Goal: Navigation & Orientation: Find specific page/section

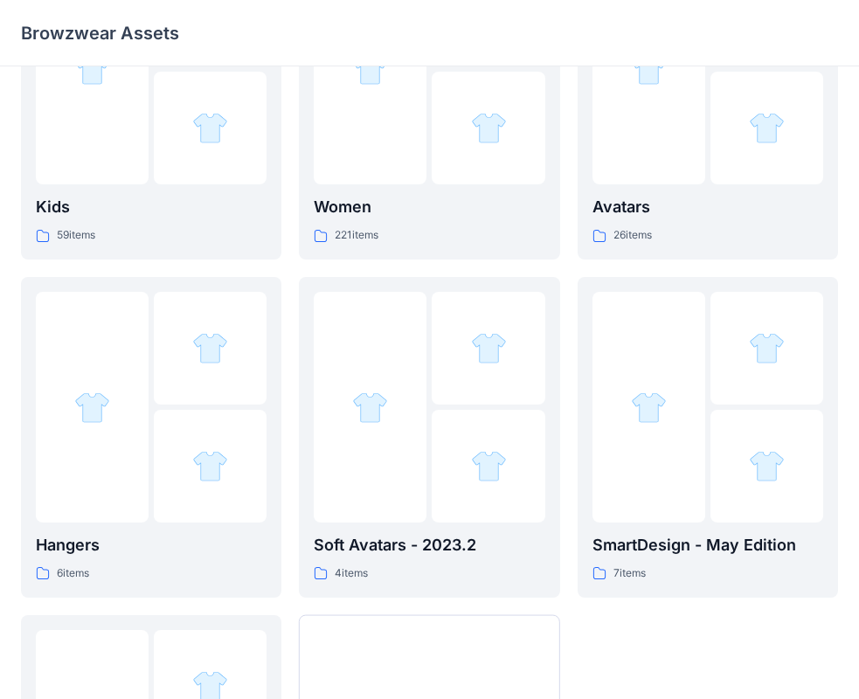
scroll to position [434, 0]
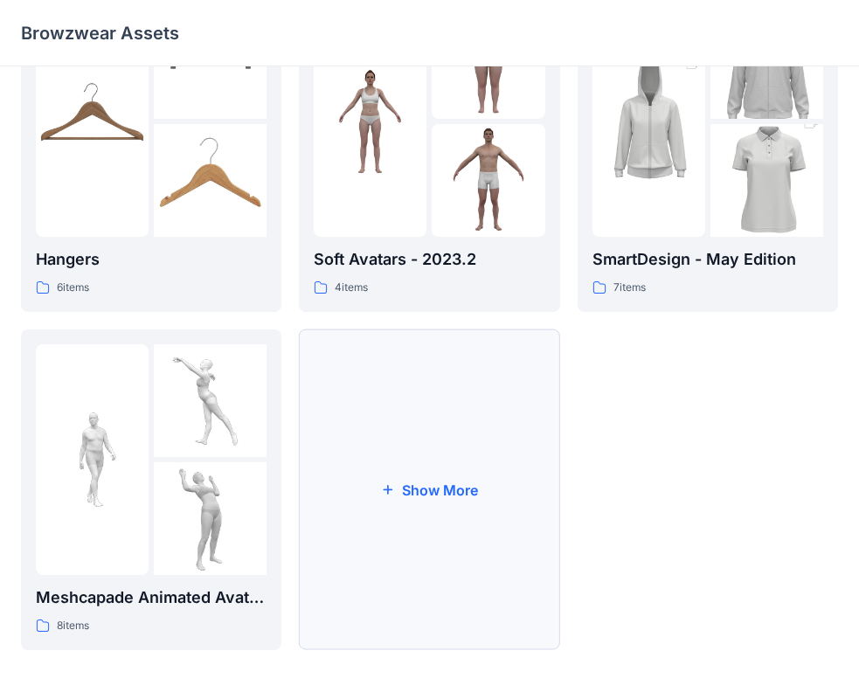
click at [329, 510] on button "Show More" at bounding box center [429, 489] width 260 height 321
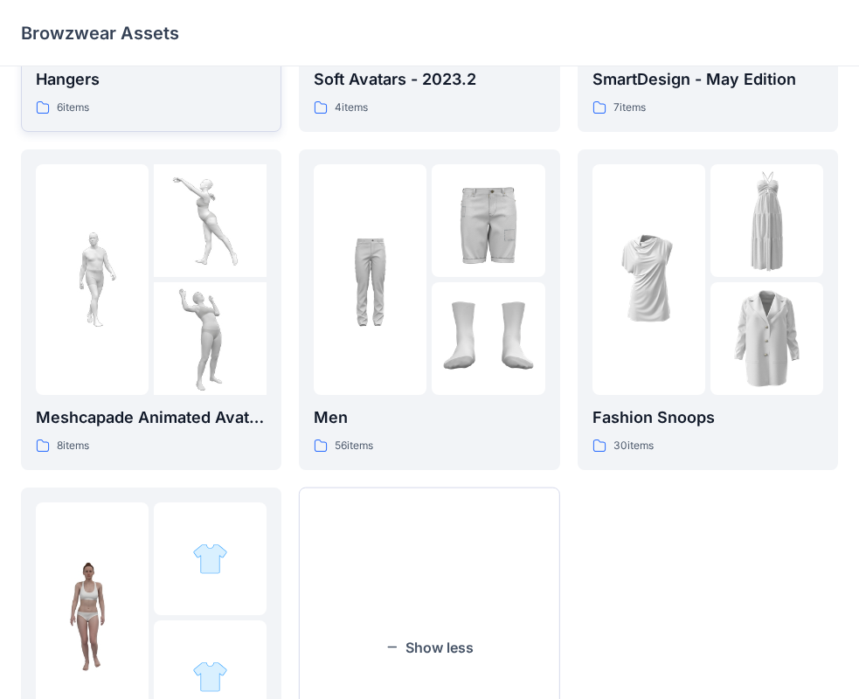
scroll to position [771, 0]
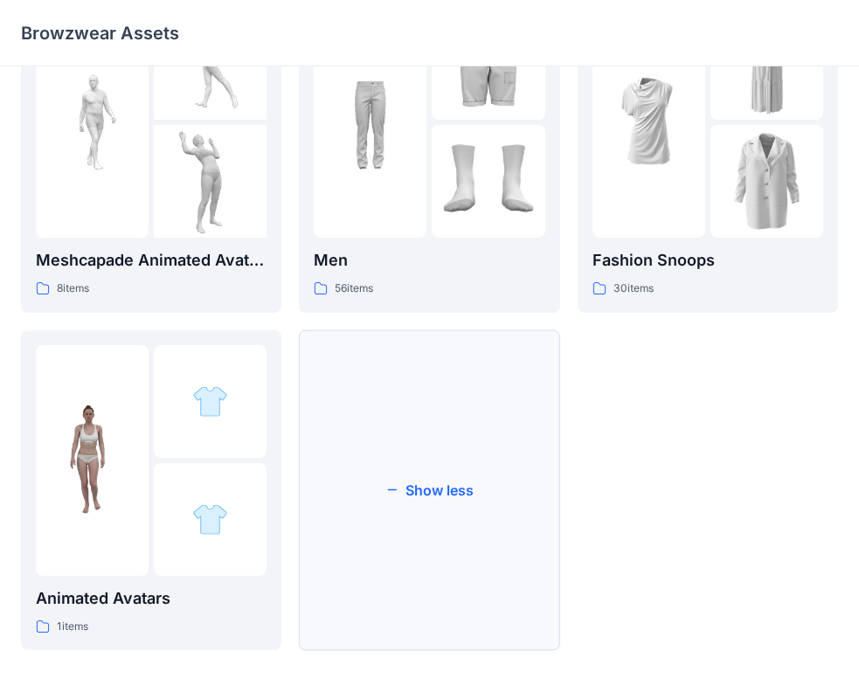
click at [416, 538] on button "Show less" at bounding box center [429, 490] width 260 height 321
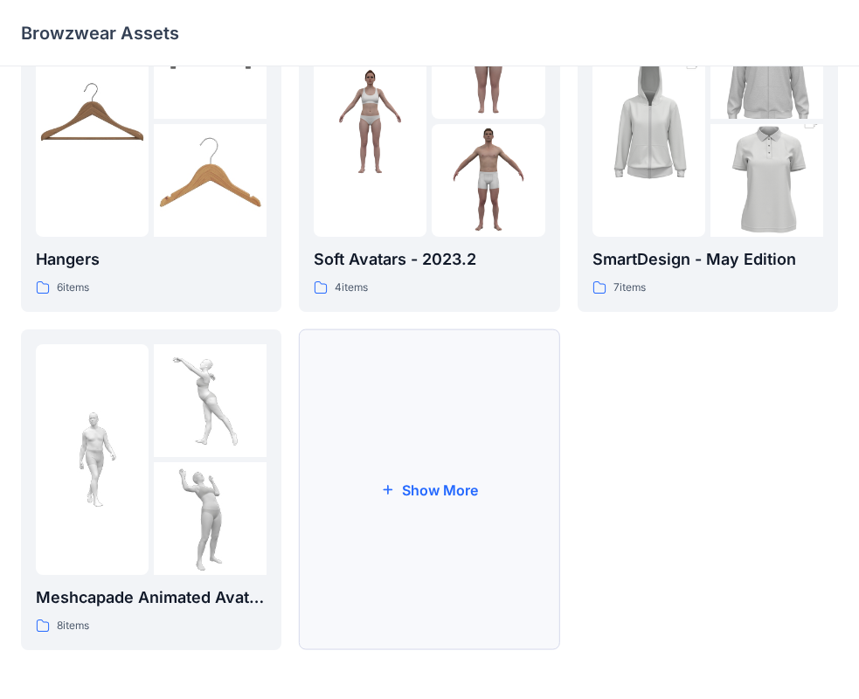
click at [421, 495] on button "Show More" at bounding box center [429, 489] width 260 height 321
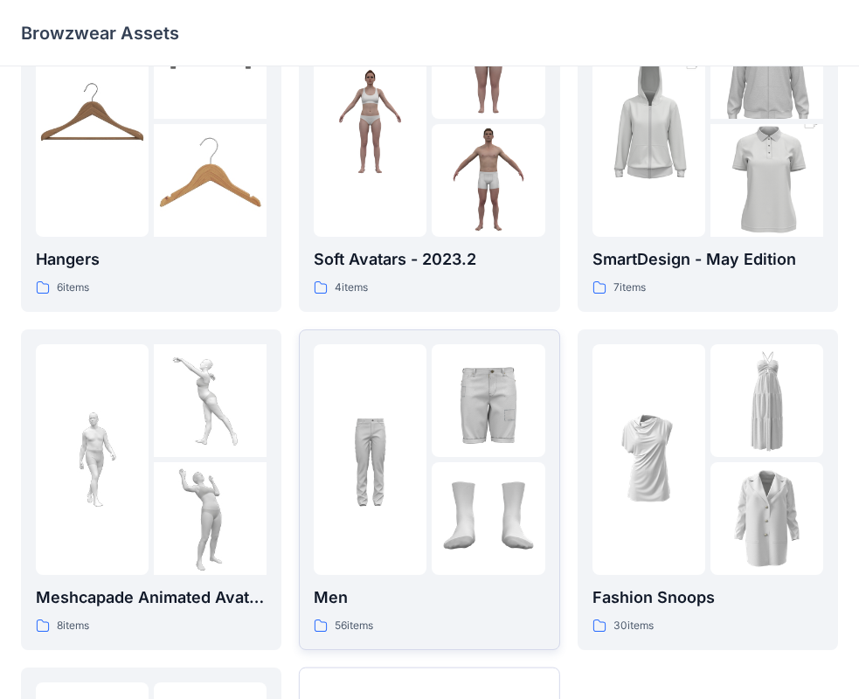
click at [446, 483] on img at bounding box center [488, 518] width 113 height 113
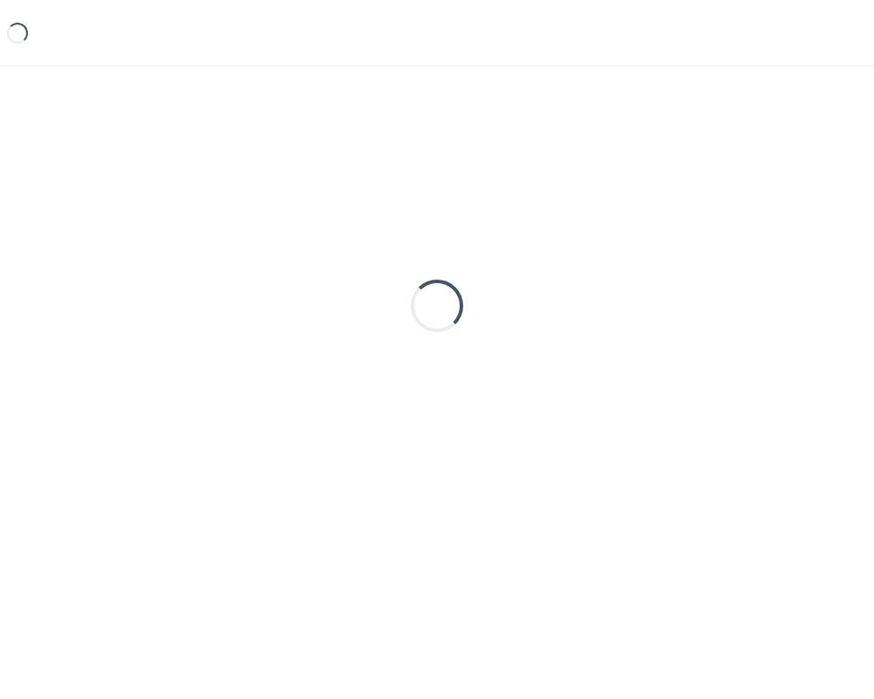
click at [446, 483] on div "Loading..." at bounding box center [437, 305] width 832 height 437
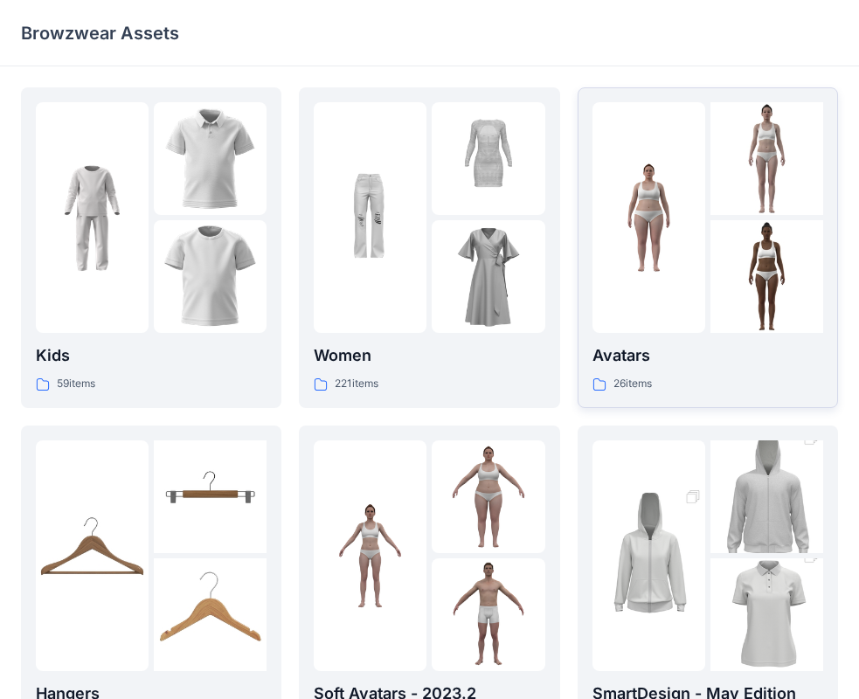
click at [648, 307] on div at bounding box center [648, 217] width 113 height 231
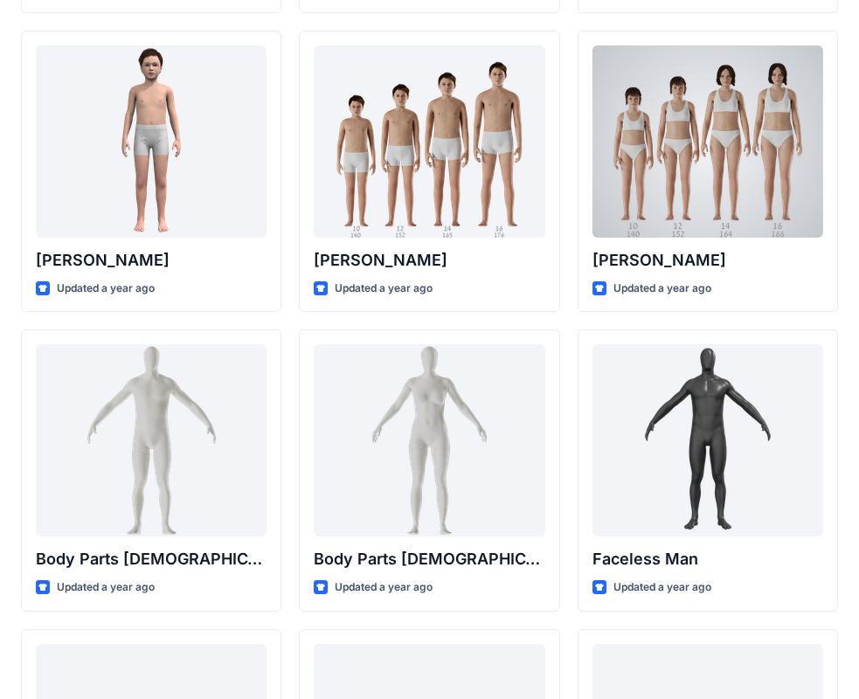
scroll to position [357, 0]
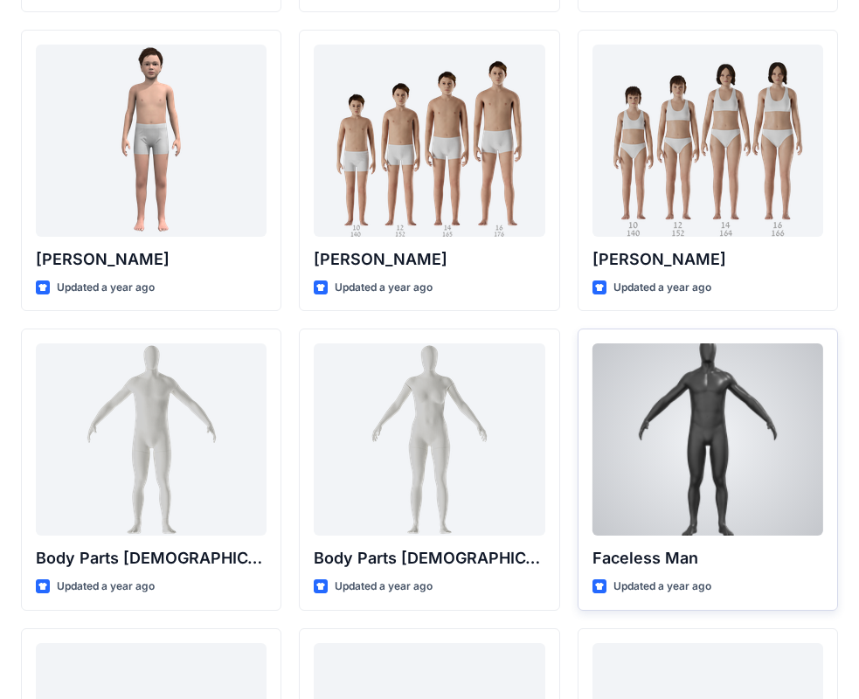
click at [697, 481] on div at bounding box center [707, 439] width 231 height 192
